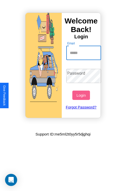
click at [84, 53] on input "Email" at bounding box center [83, 53] width 35 height 14
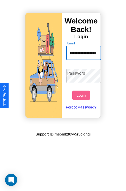
scroll to position [0, 18]
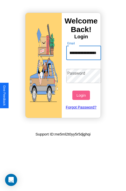
type input "**********"
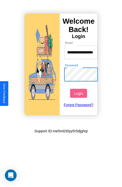
scroll to position [0, 0]
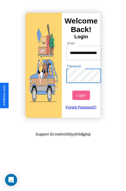
click at [82, 95] on button "Login" at bounding box center [80, 94] width 17 height 9
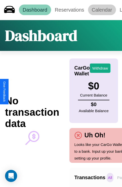
click at [102, 10] on link "Calendar" at bounding box center [102, 10] width 28 height 11
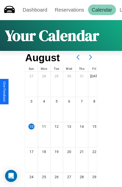
click at [91, 57] on icon at bounding box center [90, 57] width 13 height 13
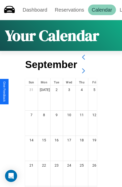
click at [83, 71] on icon at bounding box center [83, 71] width 13 height 13
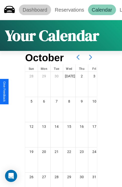
click at [35, 10] on link "Dashboard" at bounding box center [35, 10] width 32 height 11
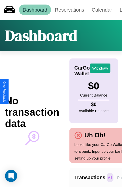
scroll to position [0, 37]
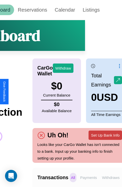
click at [105, 135] on button "Set Up Bank Info" at bounding box center [106, 135] width 34 height 9
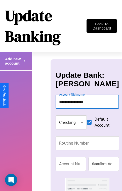
type input "**********"
